Goal: Task Accomplishment & Management: Manage account settings

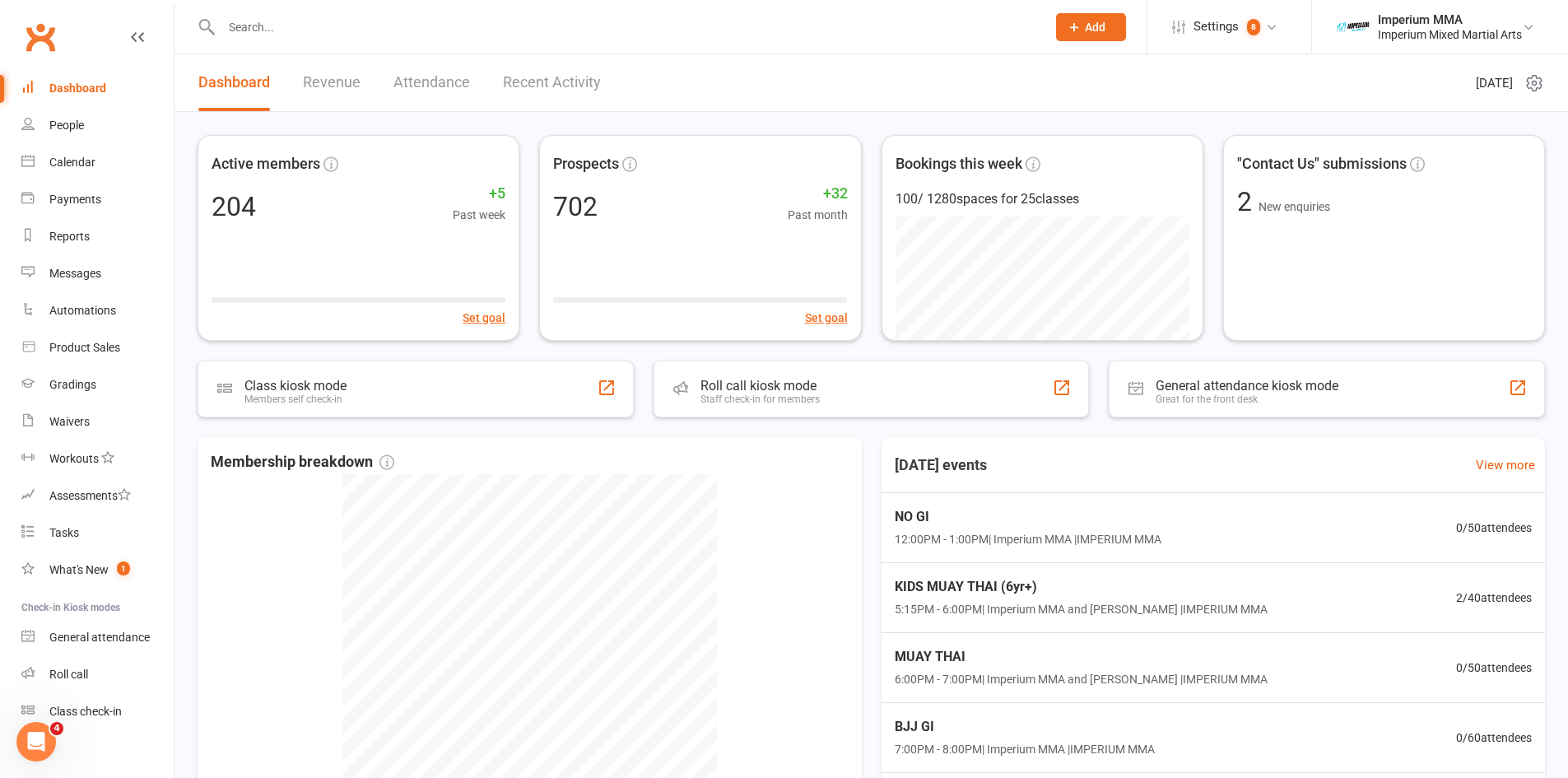
click at [424, 32] on input "text" at bounding box center [626, 27] width 818 height 23
type input "[PERSON_NAME]"
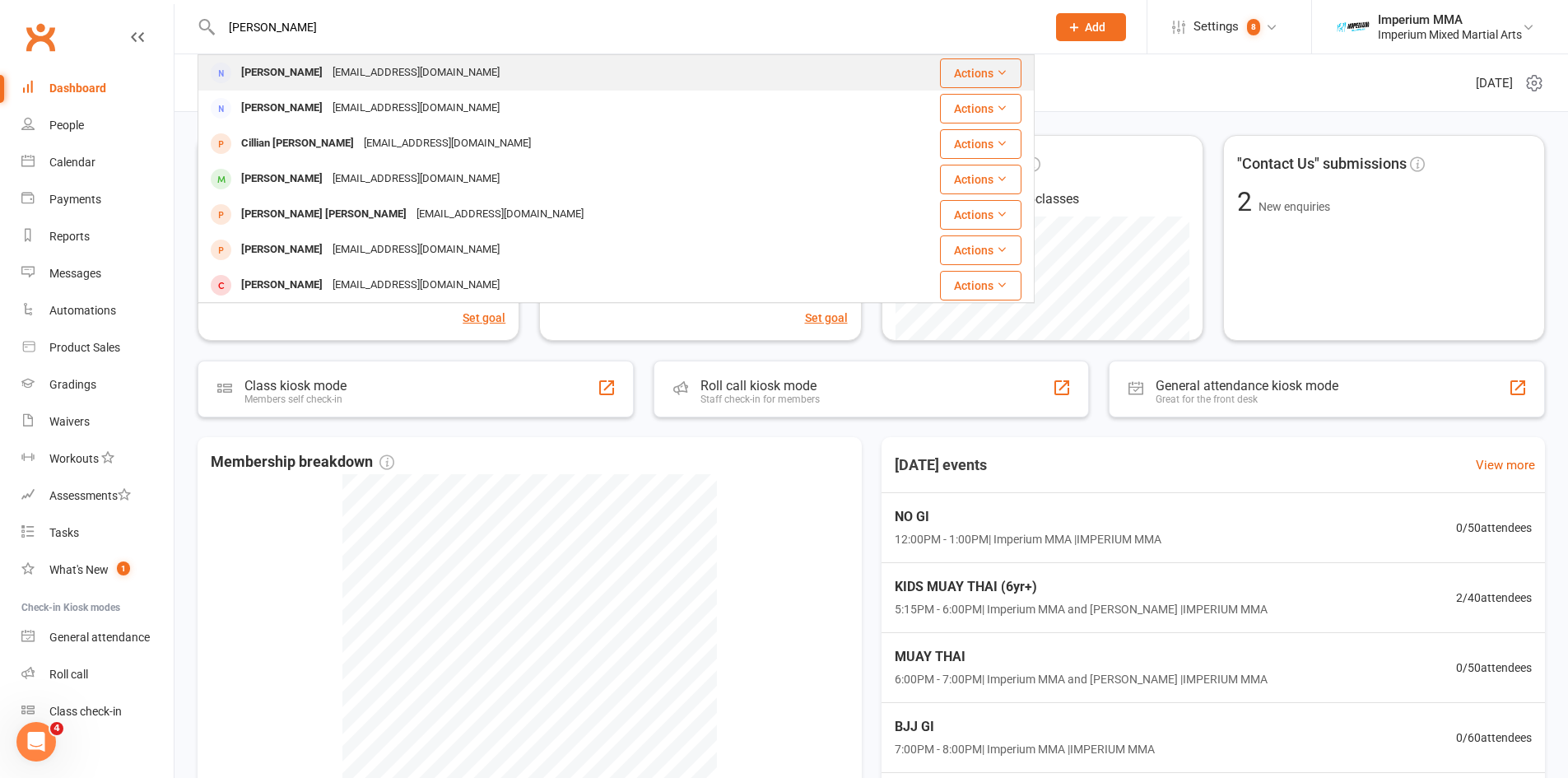
click at [273, 73] on div "[PERSON_NAME]" at bounding box center [281, 72] width 91 height 24
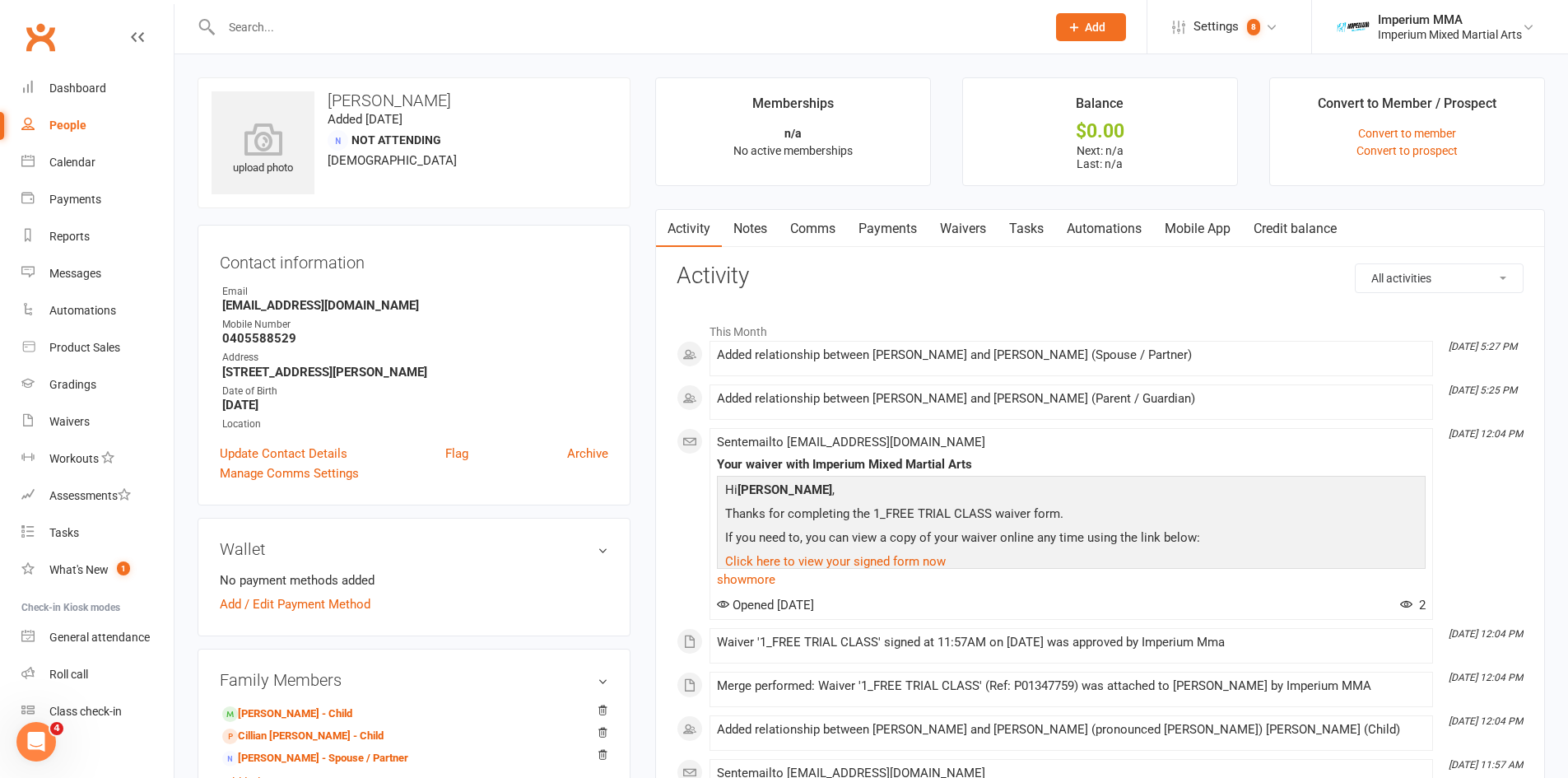
click at [1204, 223] on link "Mobile App" at bounding box center [1197, 229] width 88 height 38
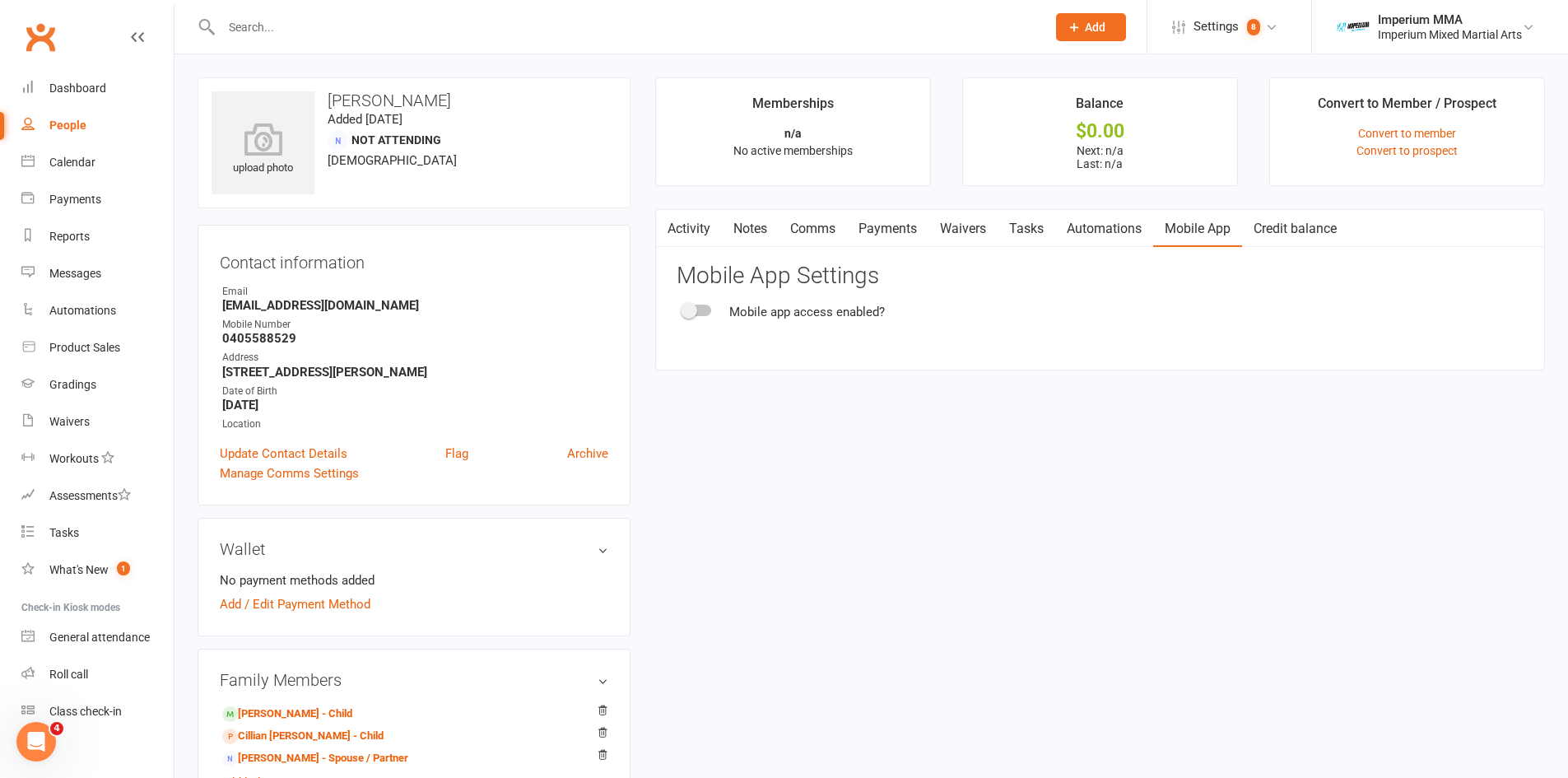
click at [698, 306] on div at bounding box center [697, 310] width 28 height 11
click at [683, 308] on input "checkbox" at bounding box center [683, 308] width 0 height 0
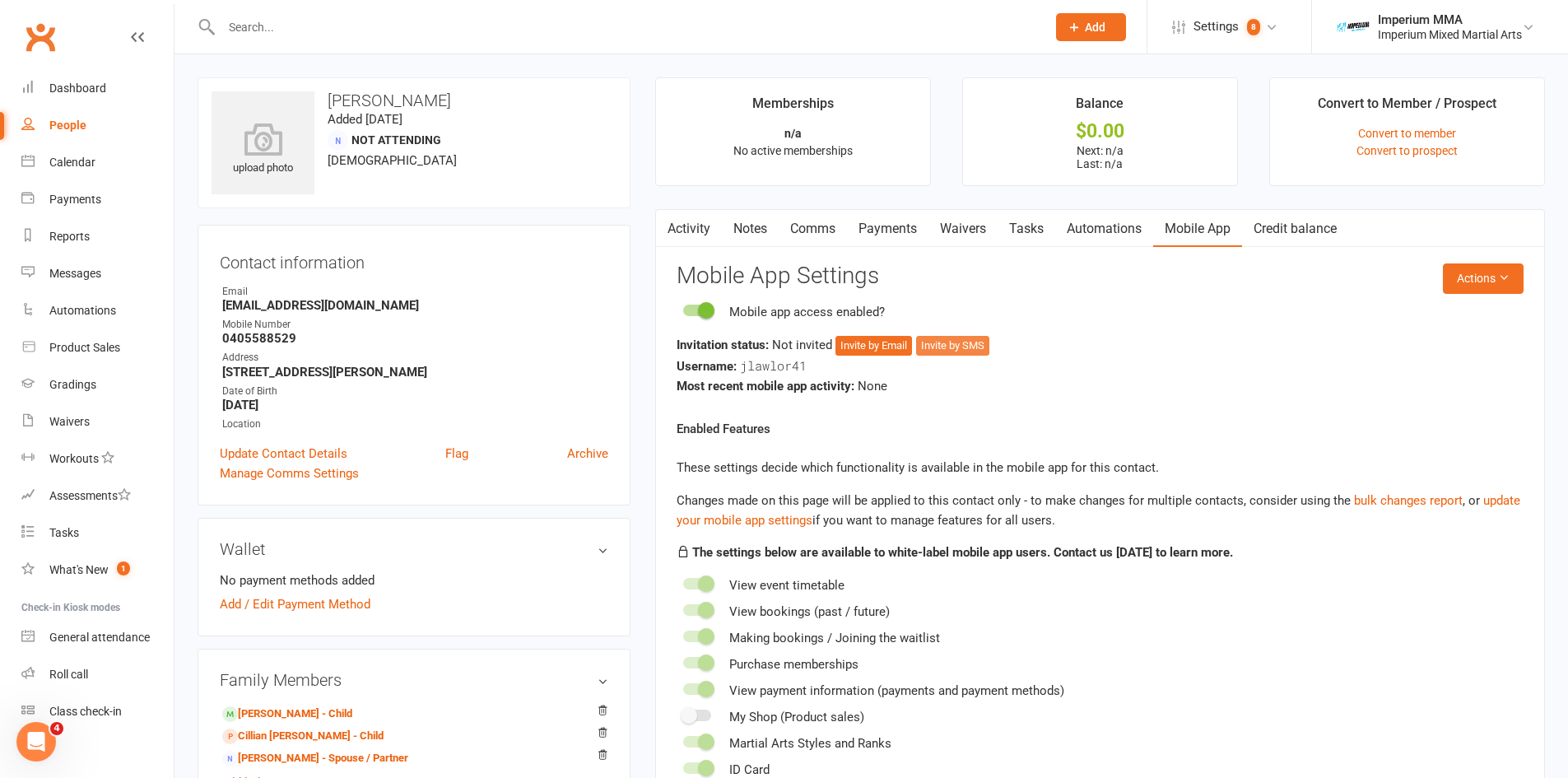
click at [934, 348] on button "Invite by SMS" at bounding box center [953, 345] width 73 height 20
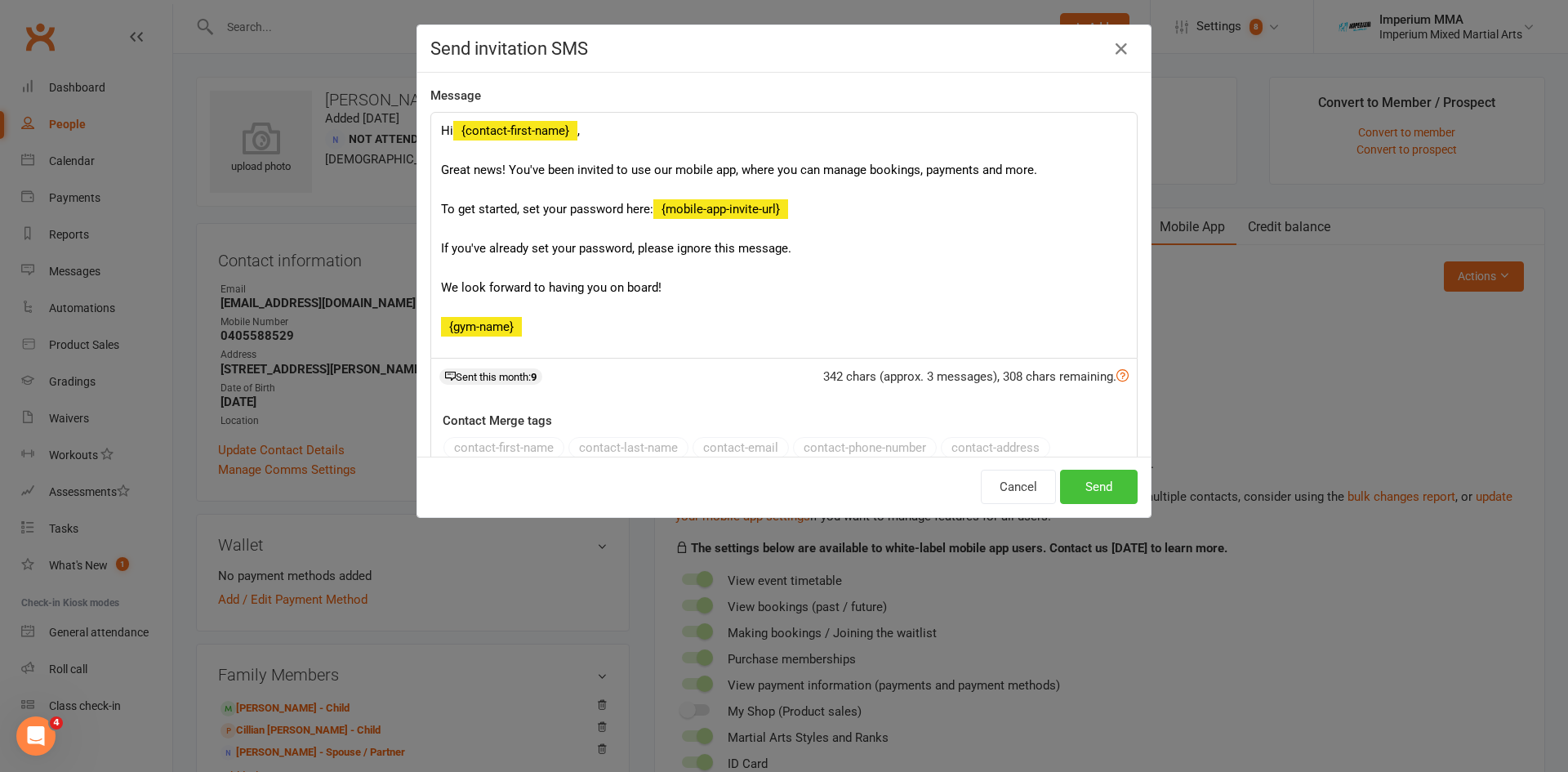
click at [1086, 494] on button "Send" at bounding box center [1099, 486] width 77 height 35
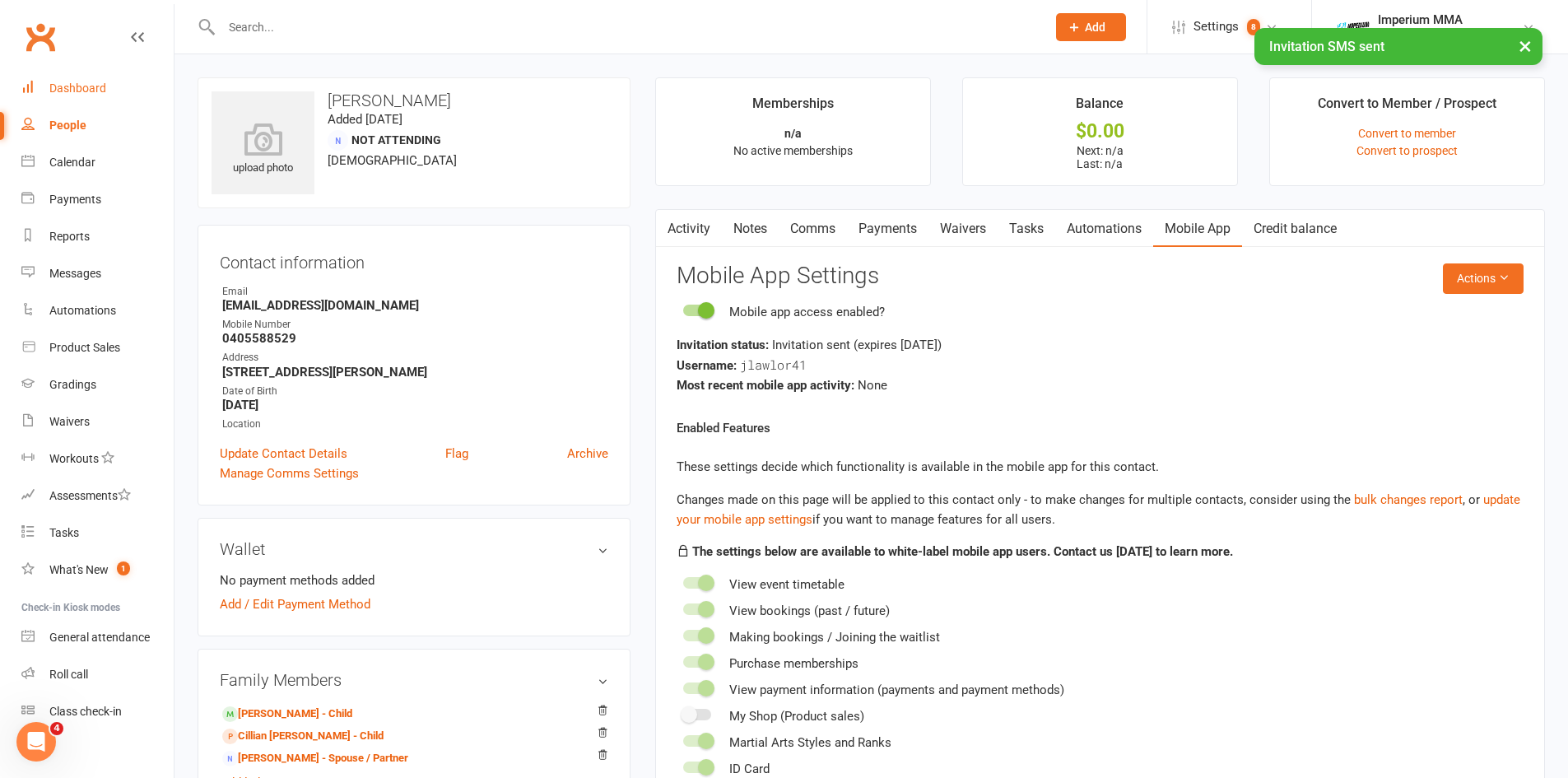
click at [80, 87] on div "Dashboard" at bounding box center [77, 88] width 56 height 13
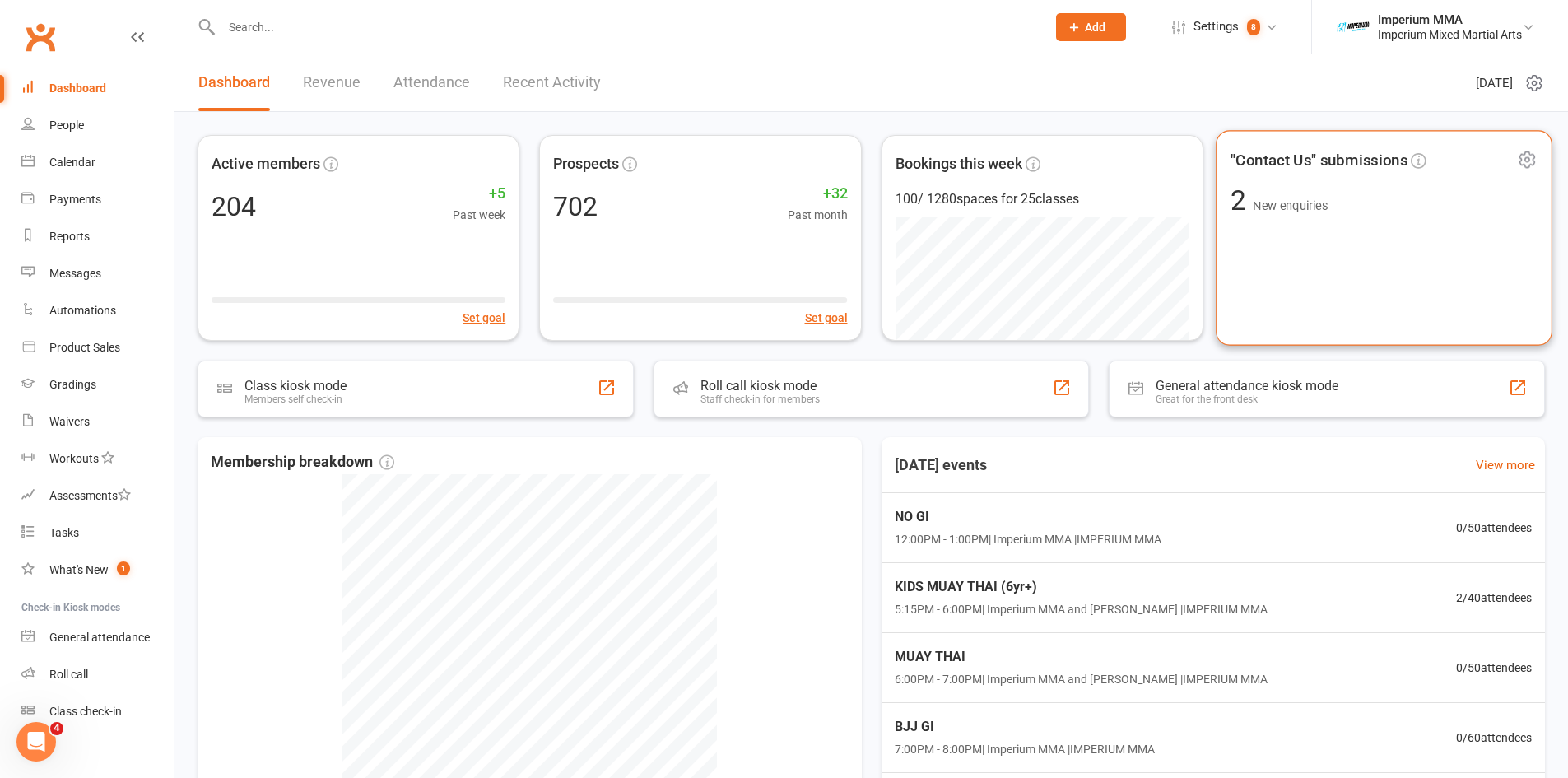
click at [1323, 158] on span ""Contact Us" submissions" at bounding box center [1319, 160] width 177 height 24
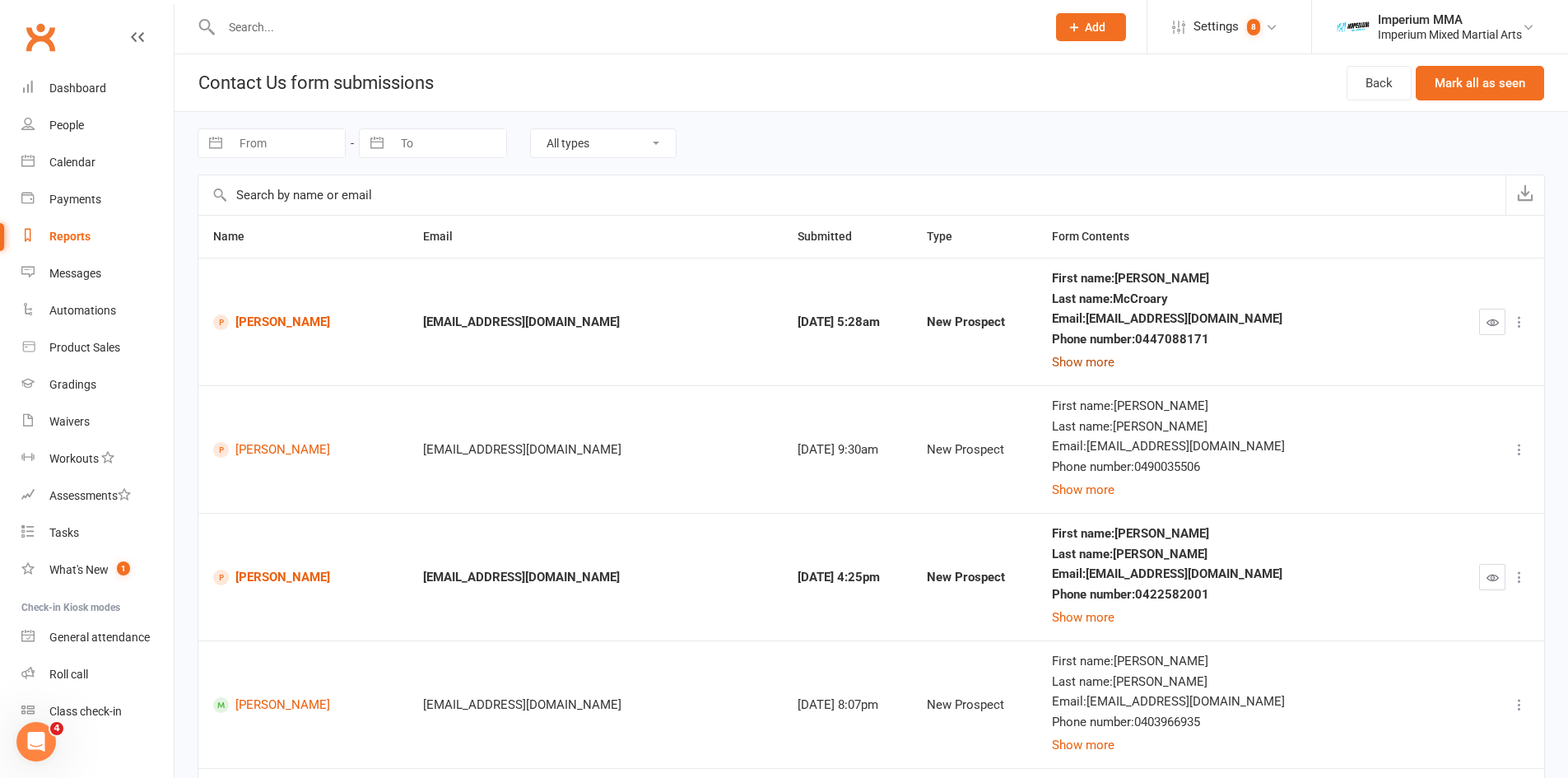
click at [1115, 357] on button "Show more" at bounding box center [1083, 361] width 62 height 20
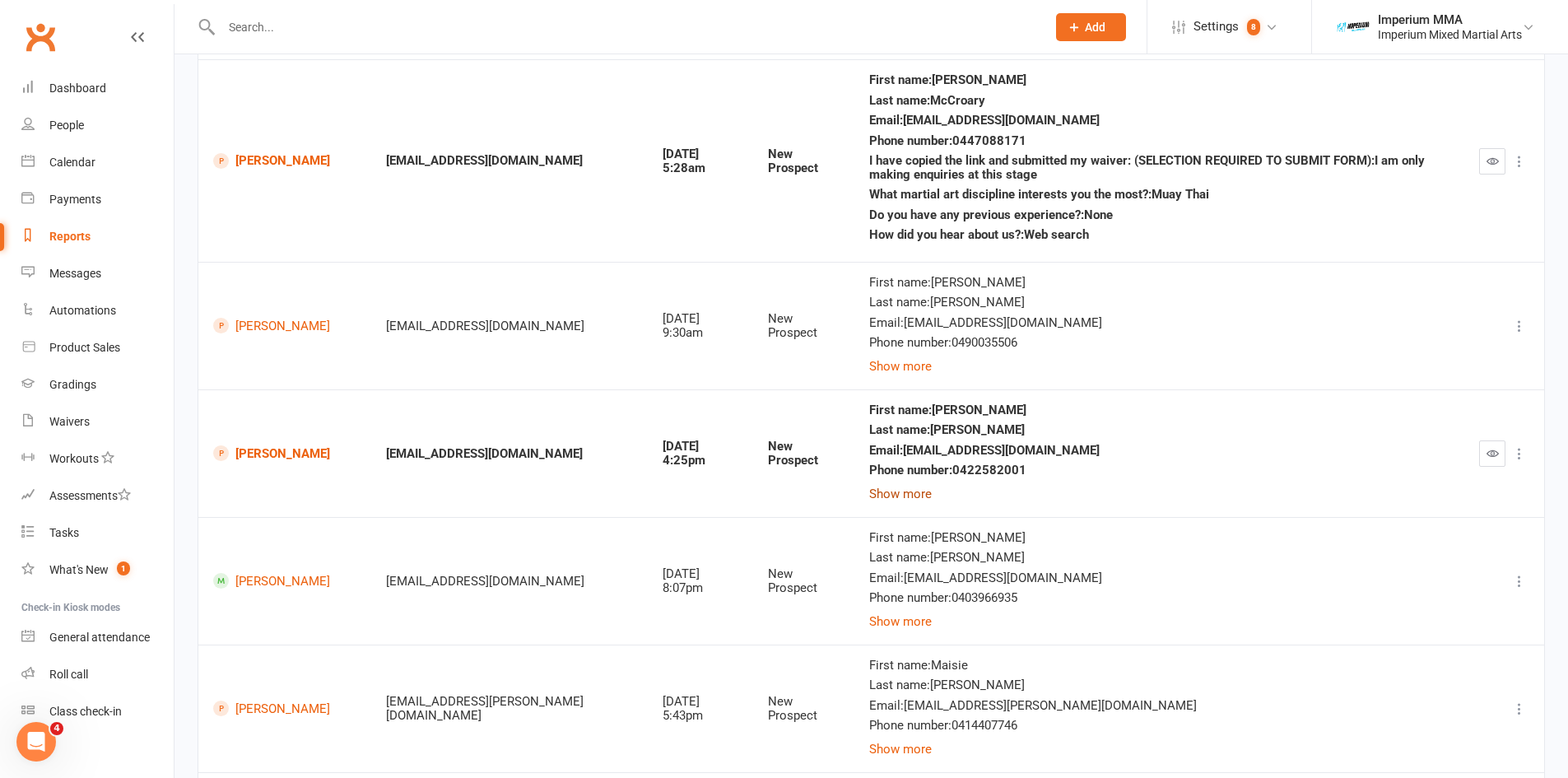
scroll to position [206, 0]
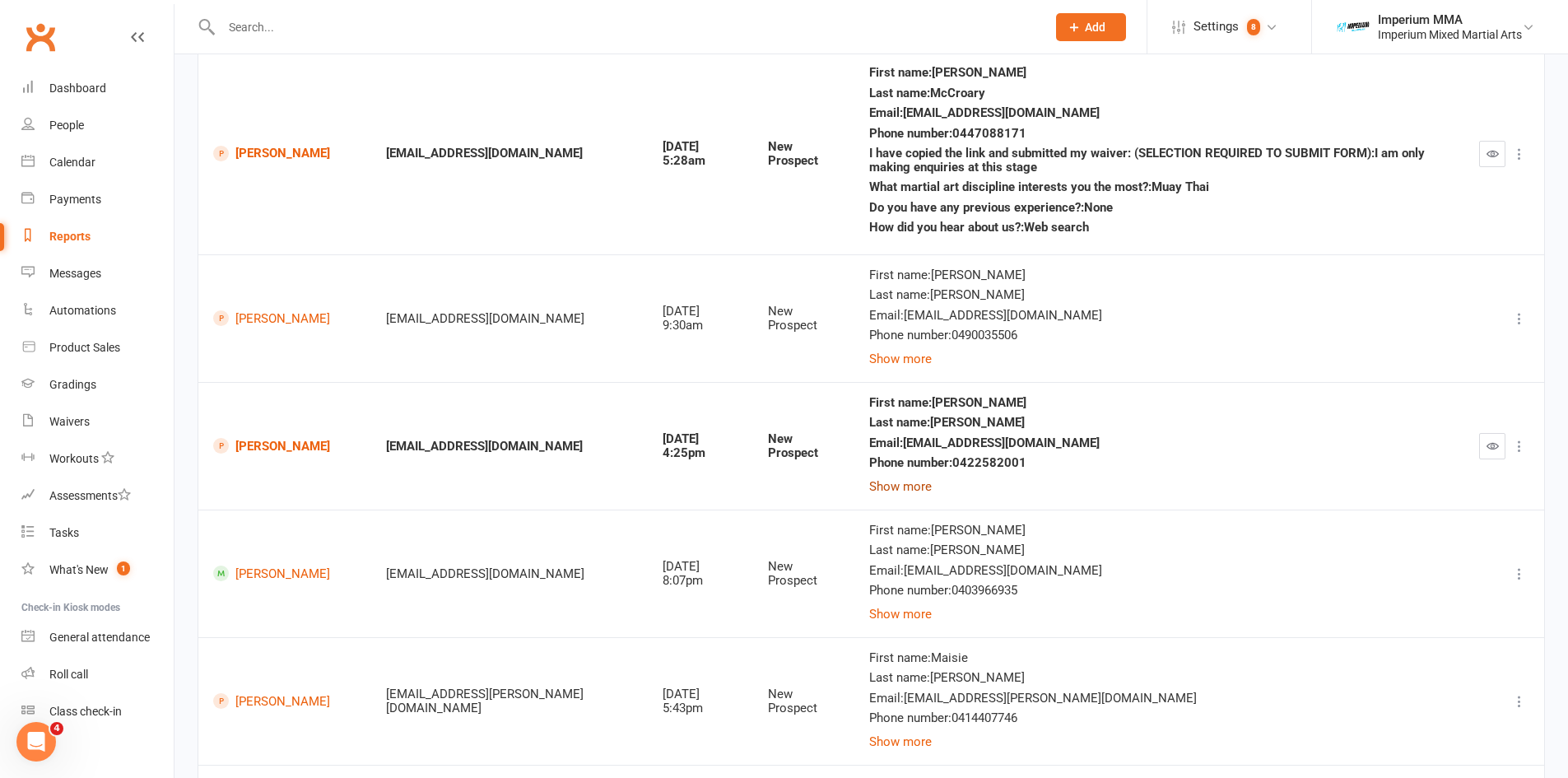
click at [881, 488] on button "Show more" at bounding box center [900, 486] width 62 height 20
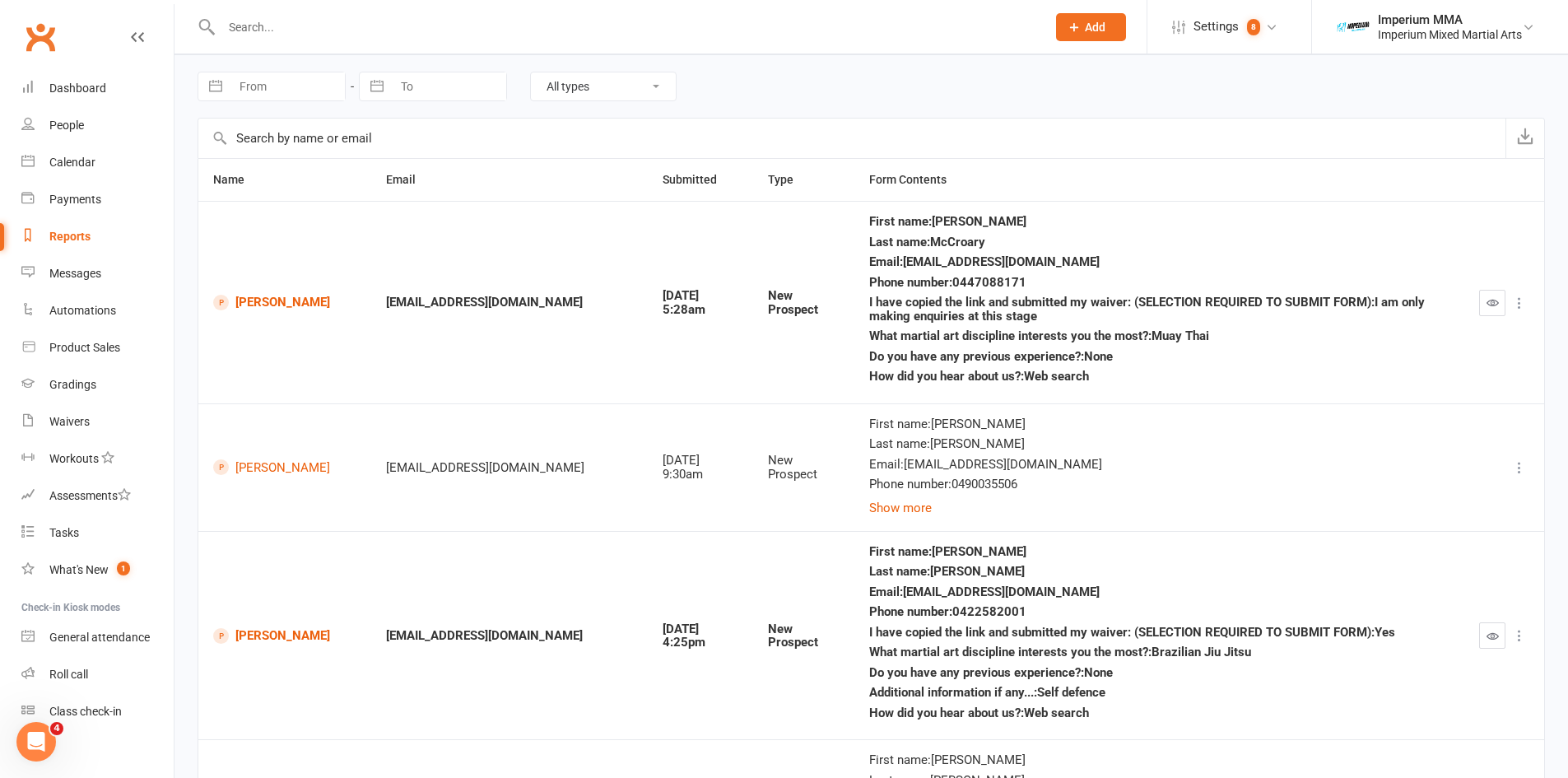
scroll to position [0, 0]
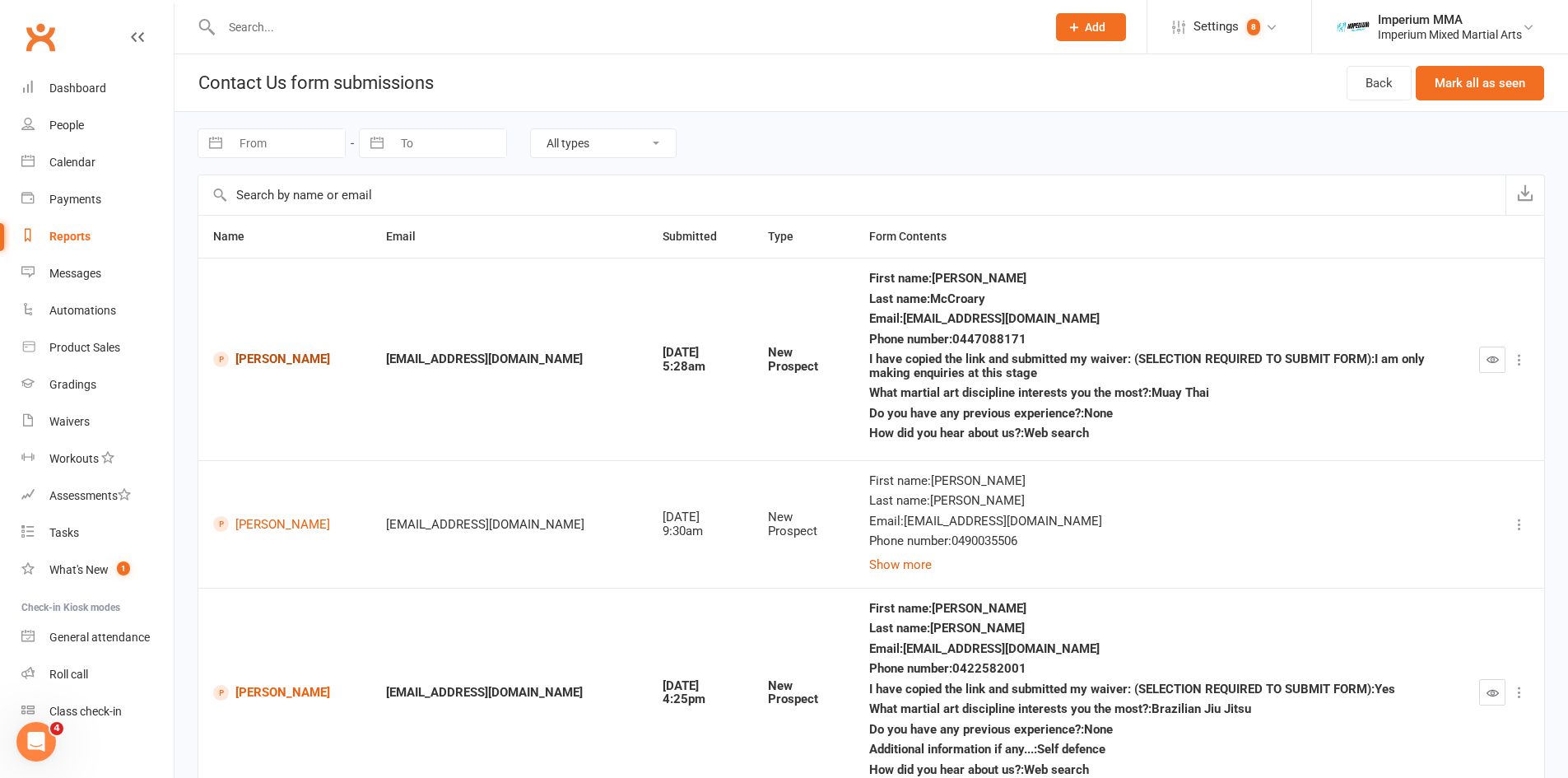
click at [288, 360] on link "[PERSON_NAME]" at bounding box center [285, 359] width 143 height 16
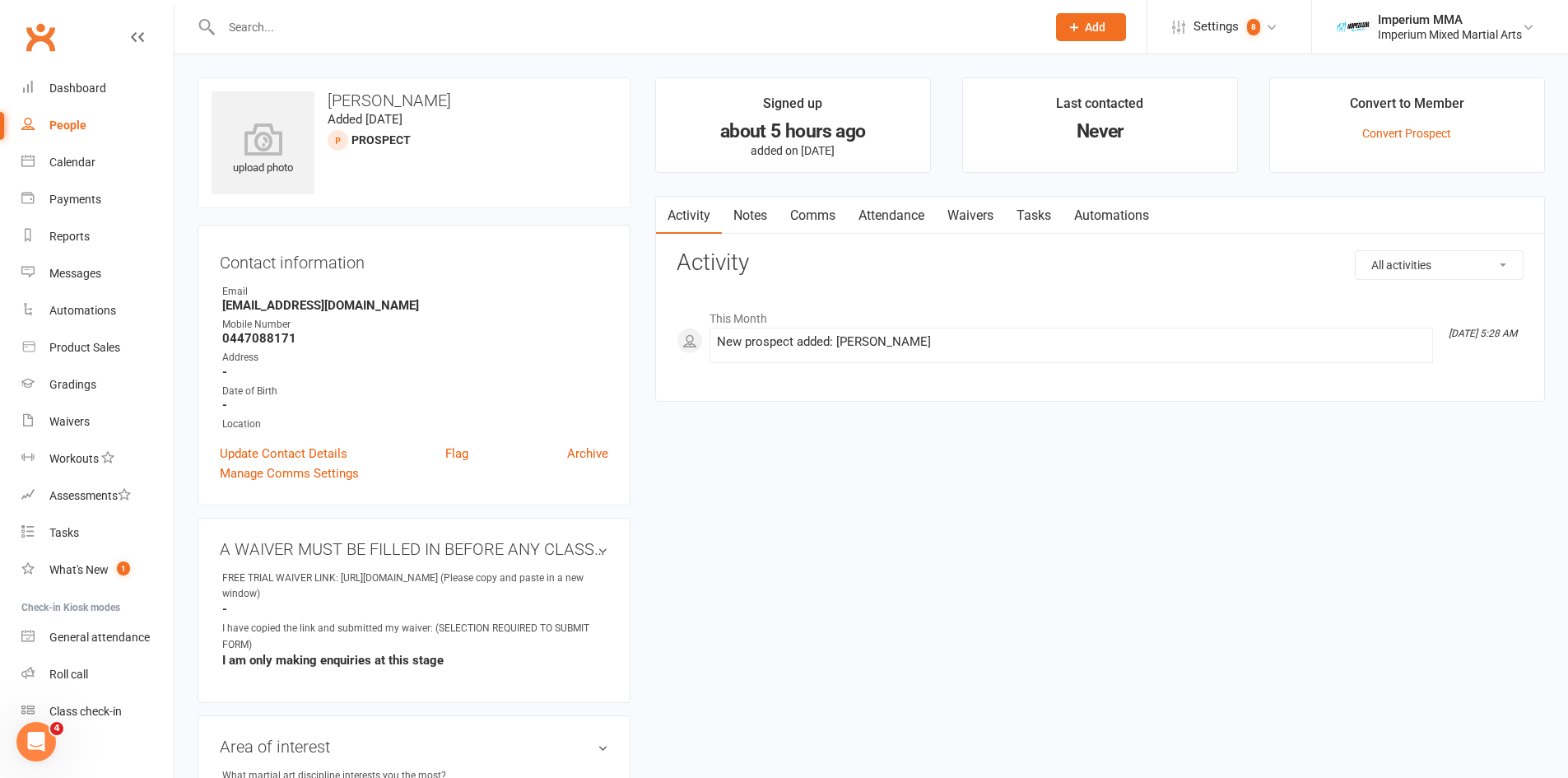
click at [745, 215] on link "Notes" at bounding box center [750, 215] width 56 height 38
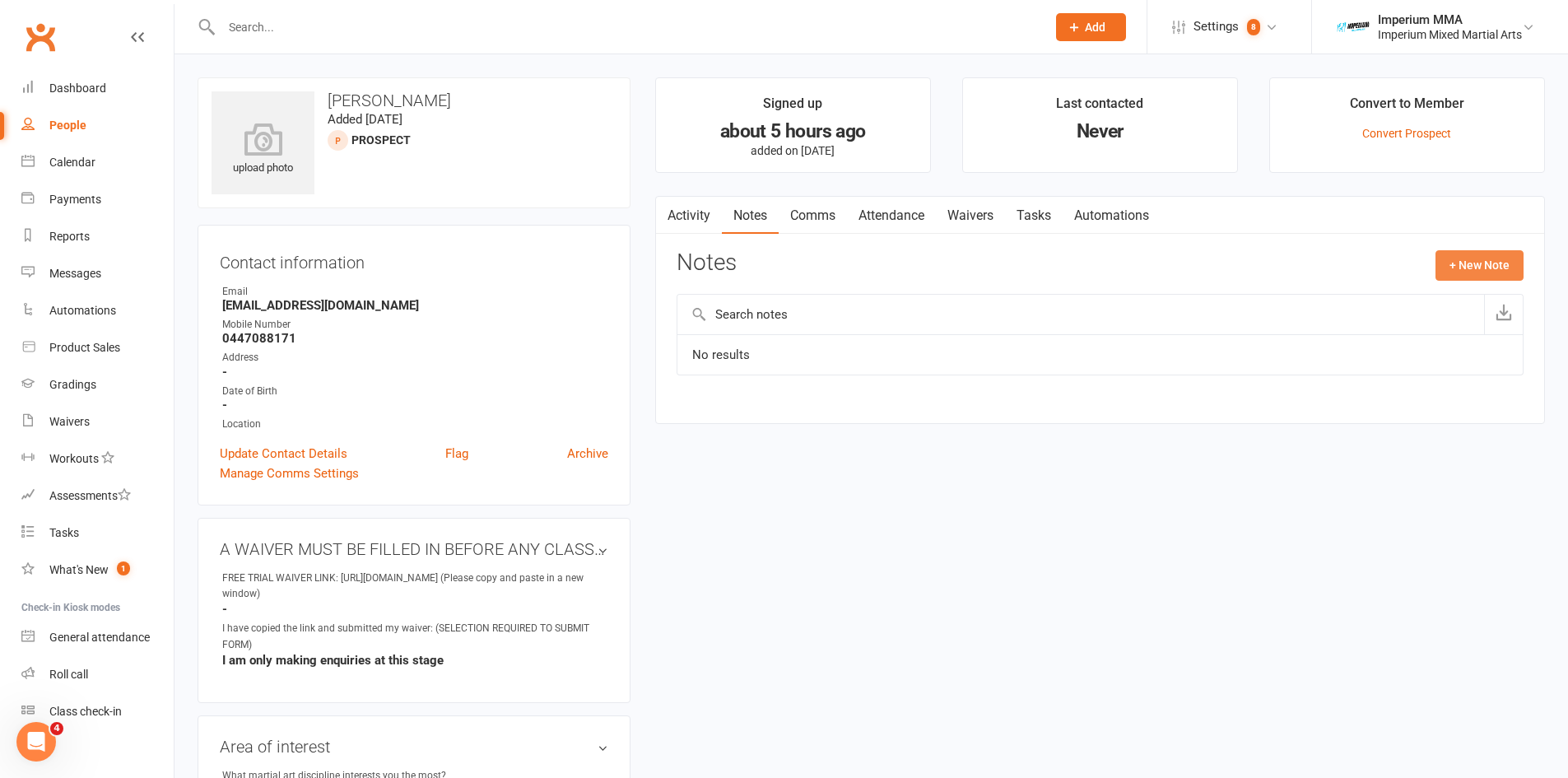
click at [1481, 267] on button "+ New Note" at bounding box center [1480, 264] width 88 height 29
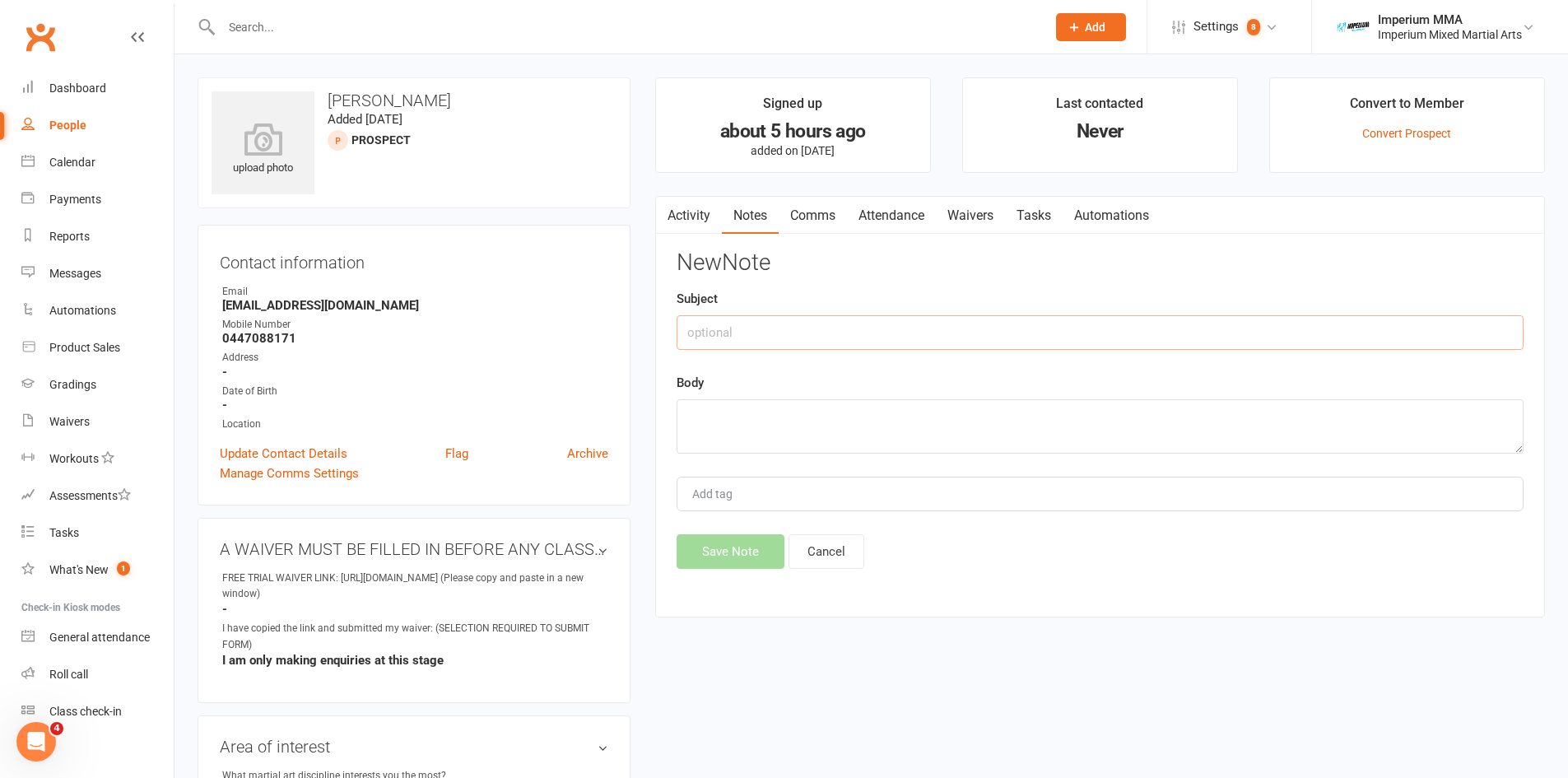
click at [777, 334] on input "text" at bounding box center [1100, 332] width 847 height 35
type input "[DATE] 10:10am"
type textarea "LMTC - CB"
click at [727, 558] on button "Save Note" at bounding box center [730, 551] width 108 height 35
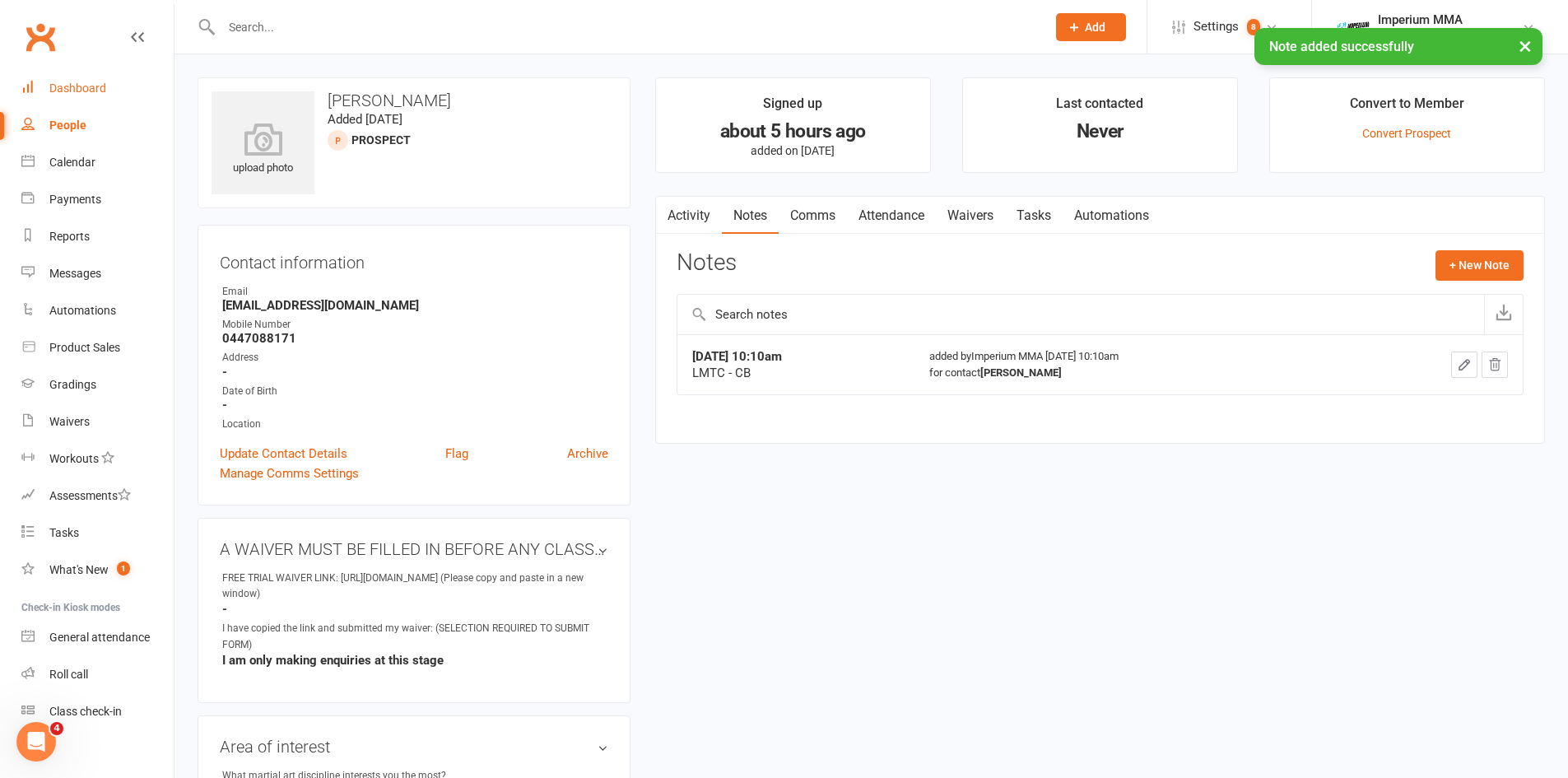
click at [65, 87] on div "Dashboard" at bounding box center [77, 88] width 56 height 13
